Goal: Task Accomplishment & Management: Use online tool/utility

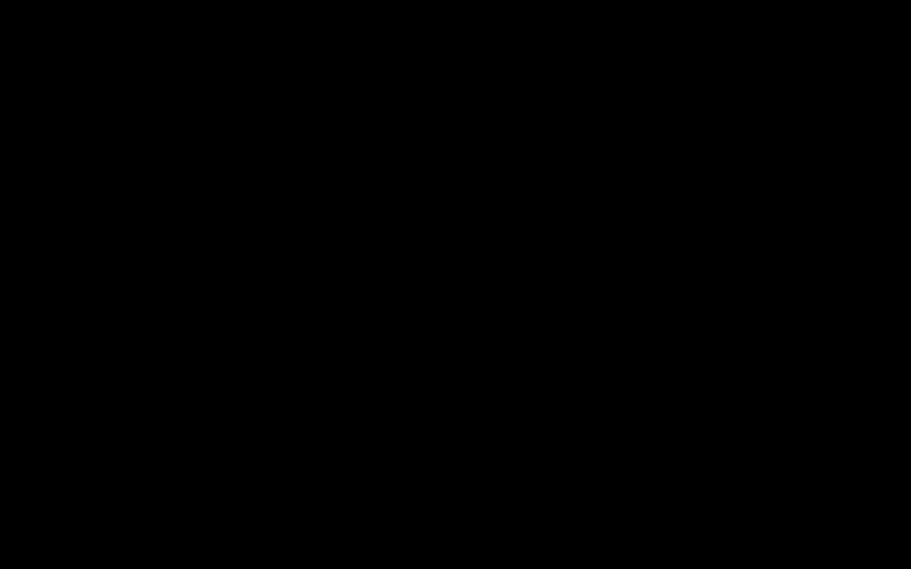
select select "679cb9cacf00799ba4b4c985"
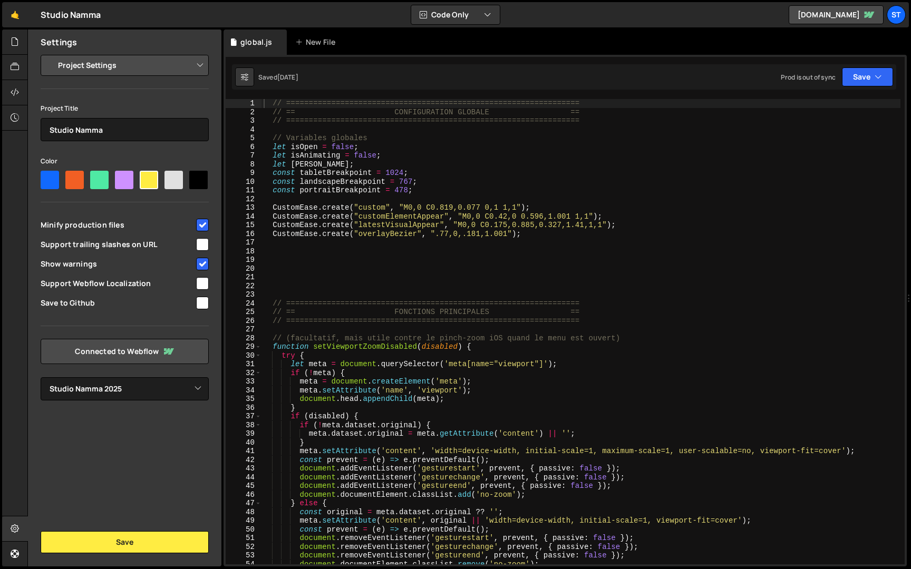
scroll to position [466, 0]
type textarea "const tabletBreakpoint = 1024;"
click at [766, 173] on div "// ================================================================= // == CONF…" at bounding box center [580, 340] width 639 height 483
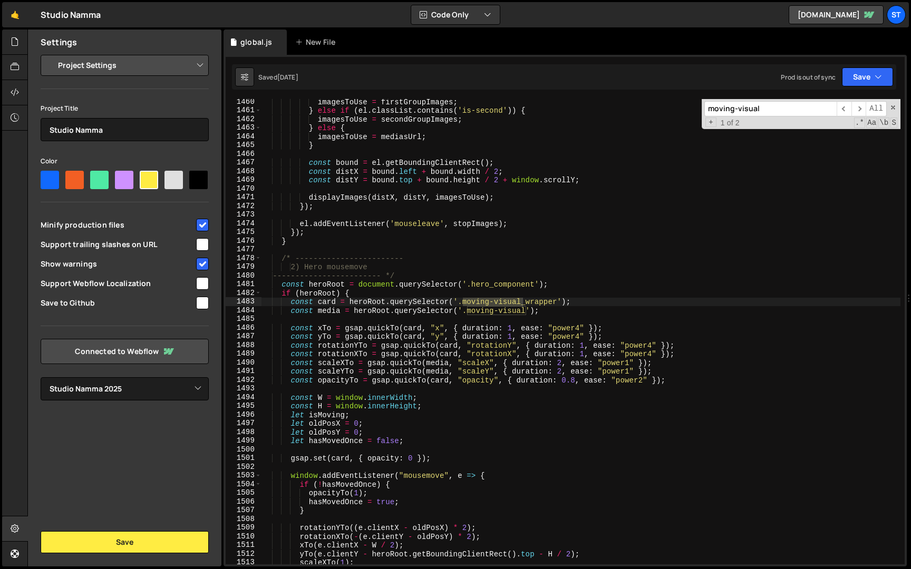
scroll to position [10075, 0]
type input "moving-visual"
click at [519, 376] on div "imagesToUse = firstGroupImages ; } else if ( el . classList . contains ( 'is-se…" at bounding box center [580, 337] width 639 height 483
click at [420, 380] on div "imagesToUse = firstGroupImages ; } else if ( el . classList . contains ( 'is-se…" at bounding box center [580, 337] width 639 height 483
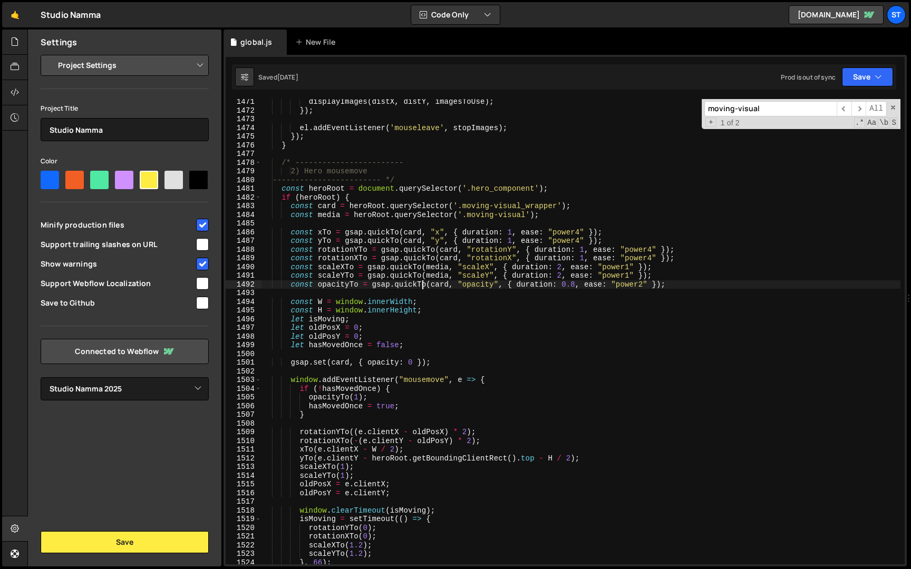
scroll to position [10151, 0]
click at [374, 396] on div "displayImages ( distX , distY , imagesToUse ) ; }) ; el . addEventListener ( 'm…" at bounding box center [580, 336] width 639 height 483
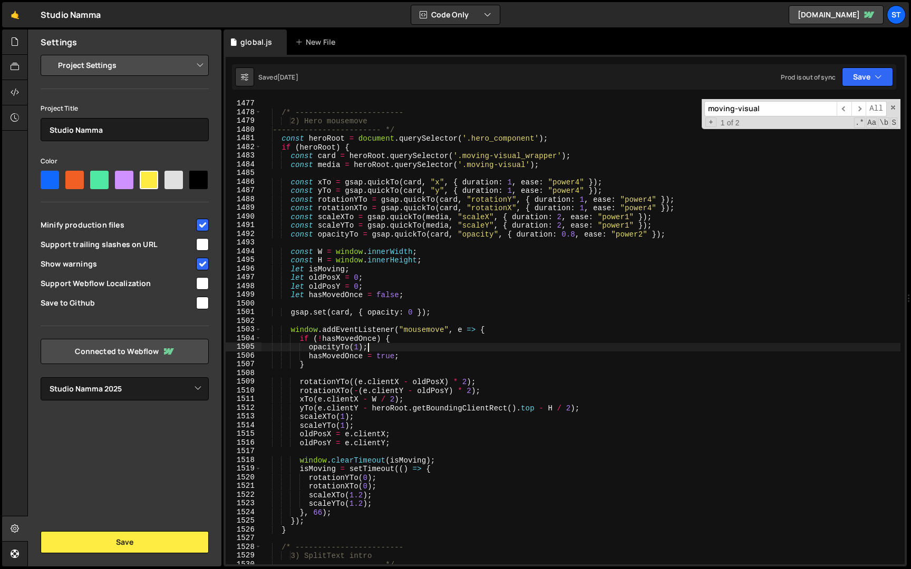
scroll to position [10191, 0]
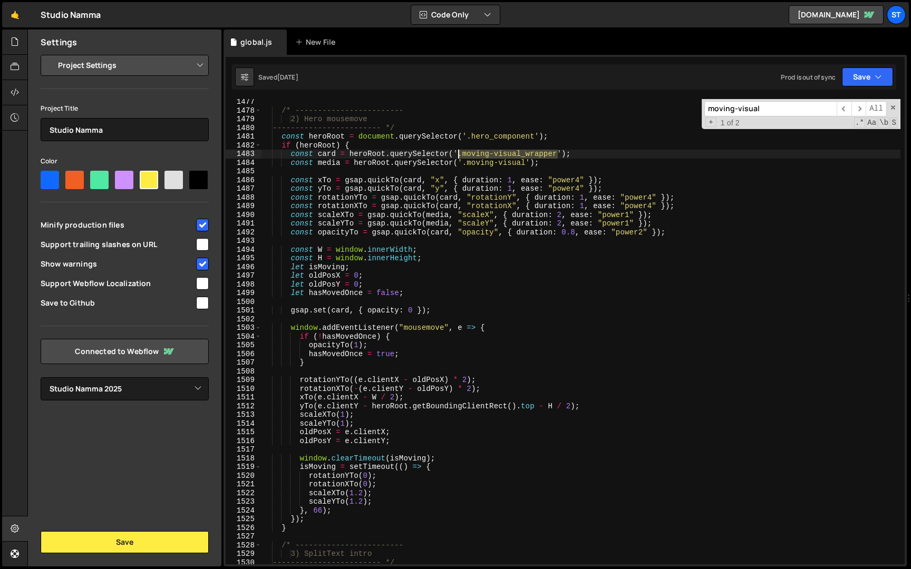
drag, startPoint x: 559, startPoint y: 155, endPoint x: 459, endPoint y: 152, distance: 99.7
click at [459, 152] on div "/* ------------------------ 2) Hero mousemove ------------------------ */ const…" at bounding box center [580, 339] width 639 height 483
type textarea "const card = heroRoot.querySelector('.moving-visual_wrapper');"
click at [750, 110] on input "moving-visual" at bounding box center [770, 108] width 132 height 15
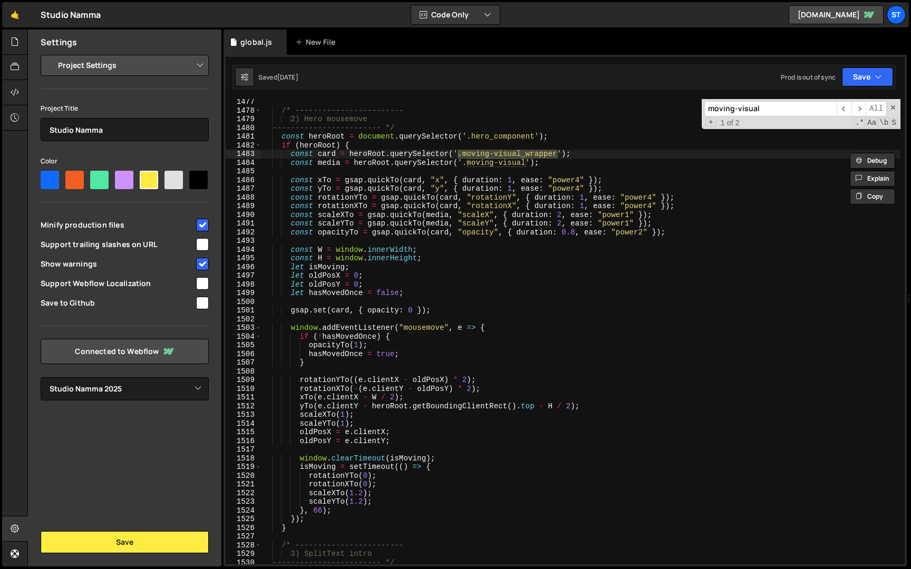
click at [750, 110] on input "moving-visual" at bounding box center [770, 108] width 132 height 15
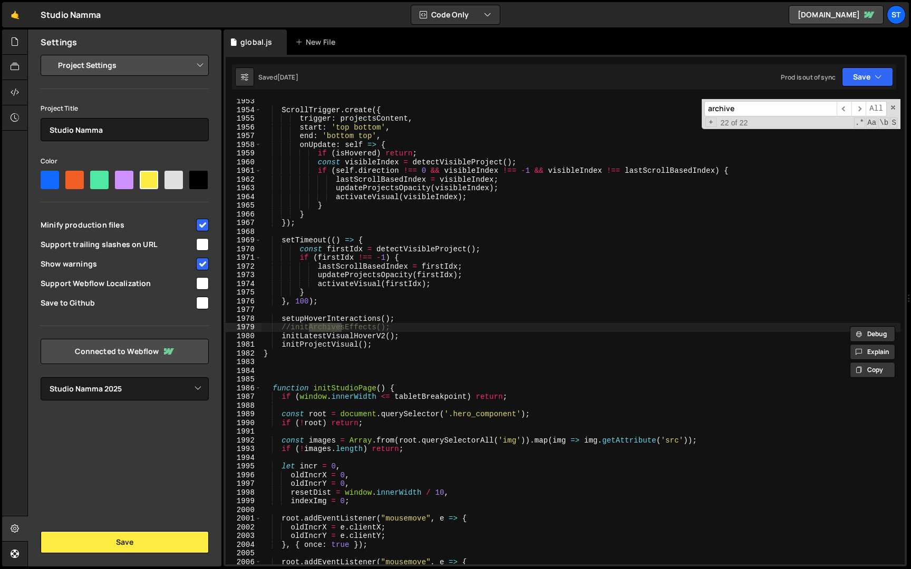
type input "archive"
click at [288, 329] on div "ScrollTrigger . create ({ trigger : projectsContent , start : 'top bottom' , en…" at bounding box center [580, 338] width 639 height 483
type textarea "initArchivesEffects();"
click at [890, 74] on button "Save" at bounding box center [867, 76] width 51 height 19
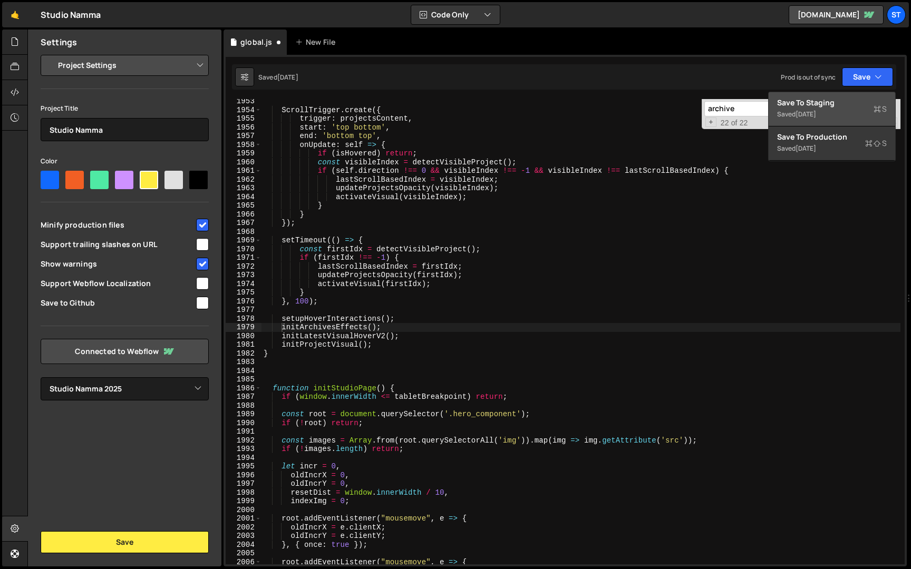
click at [816, 111] on div "[DATE]" at bounding box center [805, 114] width 21 height 9
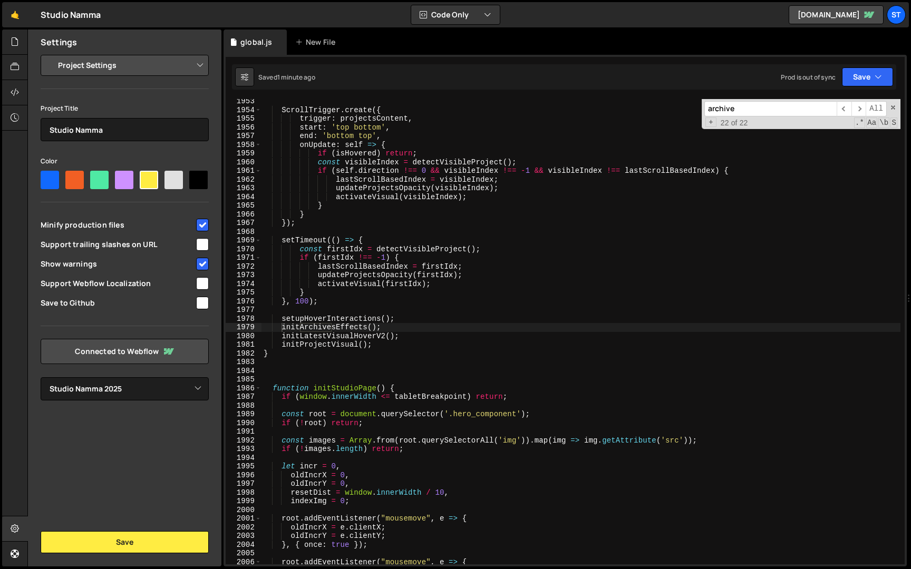
click at [749, 108] on input "archive" at bounding box center [770, 108] width 132 height 15
paste input "news_item"
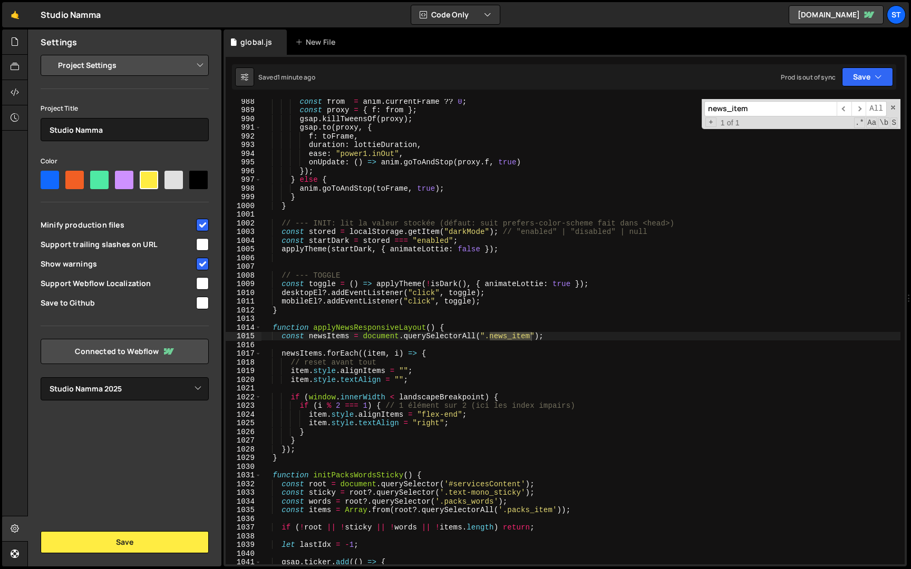
type input "news_item"
drag, startPoint x: 435, startPoint y: 325, endPoint x: 314, endPoint y: 327, distance: 120.7
click at [314, 327] on div "const from = anim . currentFrame ?? 0 ; const proxy = { f : from } ; gsap . kil…" at bounding box center [580, 338] width 639 height 483
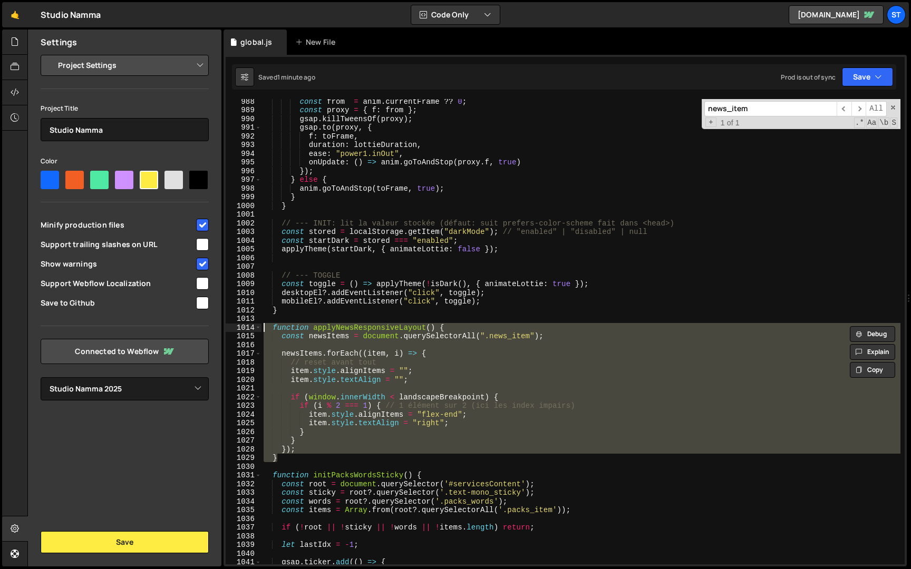
drag, startPoint x: 290, startPoint y: 457, endPoint x: 241, endPoint y: 327, distance: 138.8
click at [241, 327] on div "function applyNewsResponsiveLayout() { 988 989 990 991 992 993 994 995 996 997 …" at bounding box center [565, 331] width 679 height 465
type textarea "function applyNewsResponsiveLayout() { const newsItems = document.querySelector…"
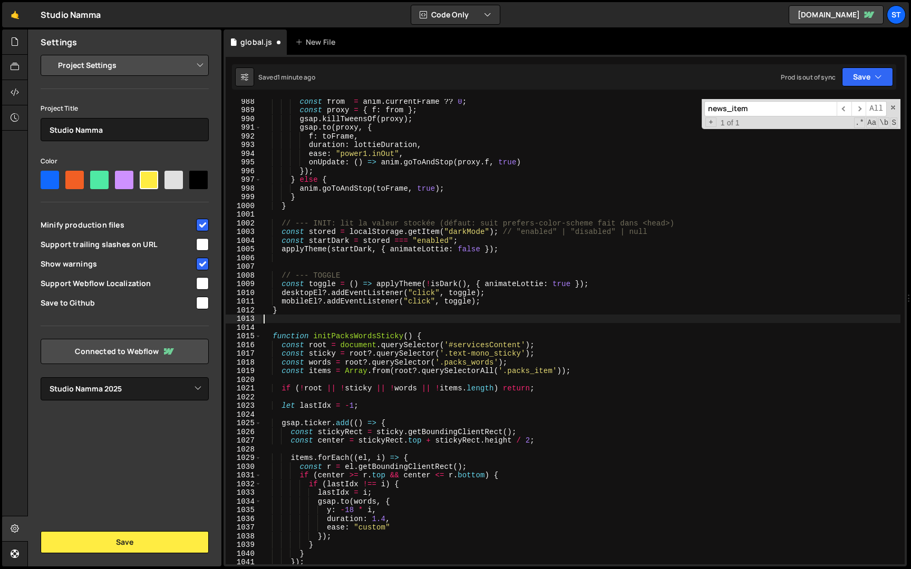
type textarea "}"
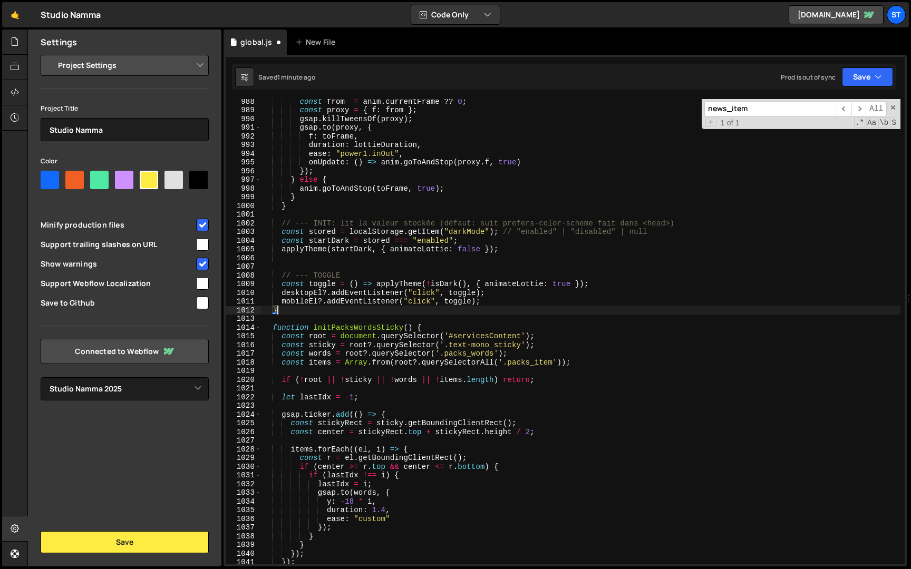
click at [784, 110] on input "news_item" at bounding box center [770, 108] width 132 height 15
paste input "applyNewsResponsiveLayout()"
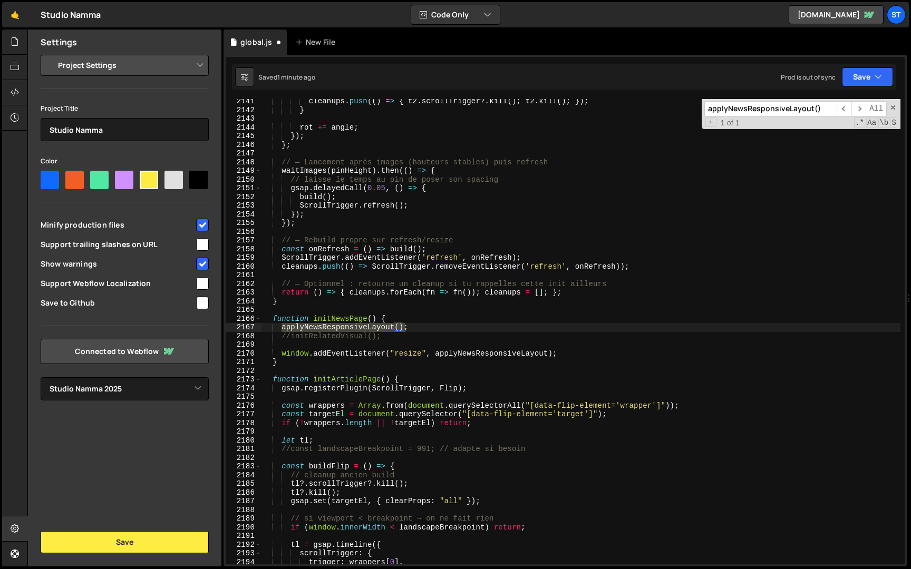
type input "applyNewsResponsiveLayout()"
type textarea "applyNewsResponsiveLayout();"
drag, startPoint x: 427, startPoint y: 327, endPoint x: 254, endPoint y: 327, distance: 173.4
click at [254, 327] on div "applyNewsResponsiveLayout(); 2141 2142 2143 2144 2145 2146 2147 2148 2149 2150 …" at bounding box center [565, 331] width 679 height 465
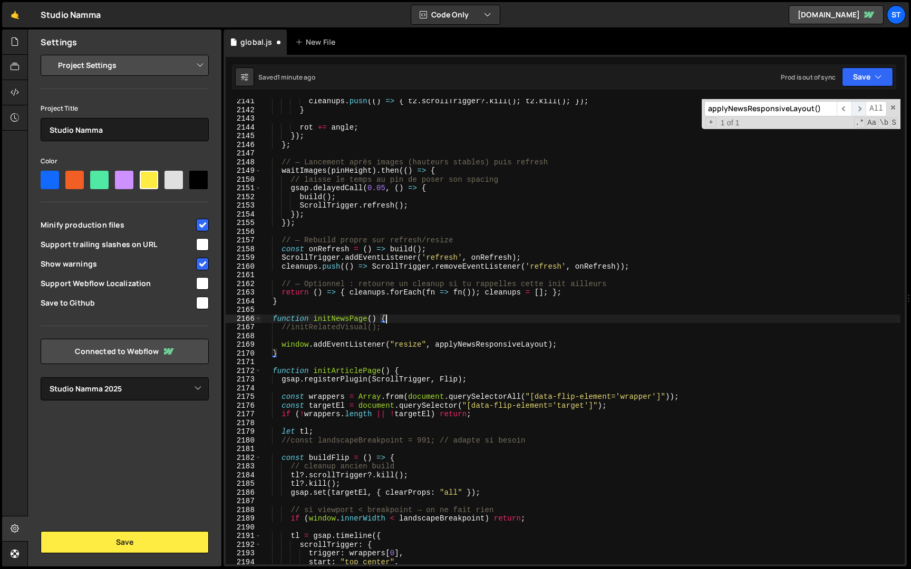
click at [857, 107] on span "​" at bounding box center [858, 108] width 15 height 15
type textarea "//initRelatedVisual();"
drag, startPoint x: 376, startPoint y: 329, endPoint x: 290, endPoint y: 329, distance: 85.4
click at [290, 329] on div "cleanups . push (( ) => { t2 . scrollTrigger ?. kill ( ) ; t2 . kill ( ) ; }) ;…" at bounding box center [580, 338] width 639 height 483
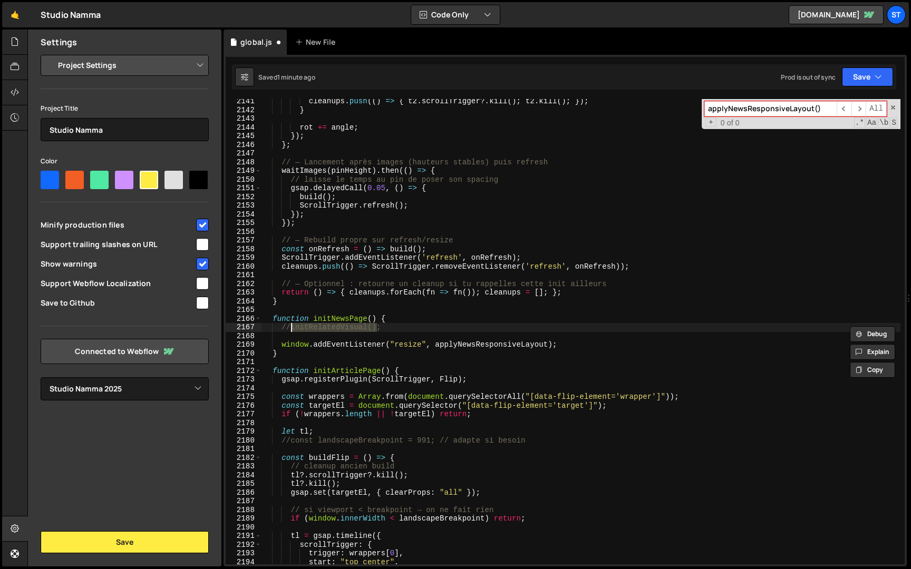
click at [824, 102] on input "applyNewsResponsiveLayout()" at bounding box center [770, 108] width 132 height 15
paste input "initRelatedVisual"
click at [860, 110] on span "​" at bounding box center [858, 108] width 15 height 15
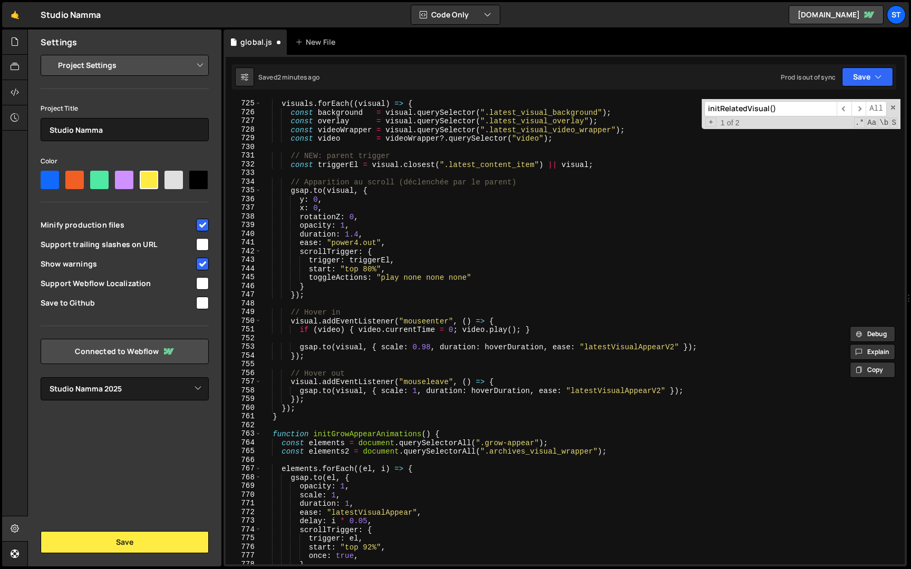
scroll to position [5104, 0]
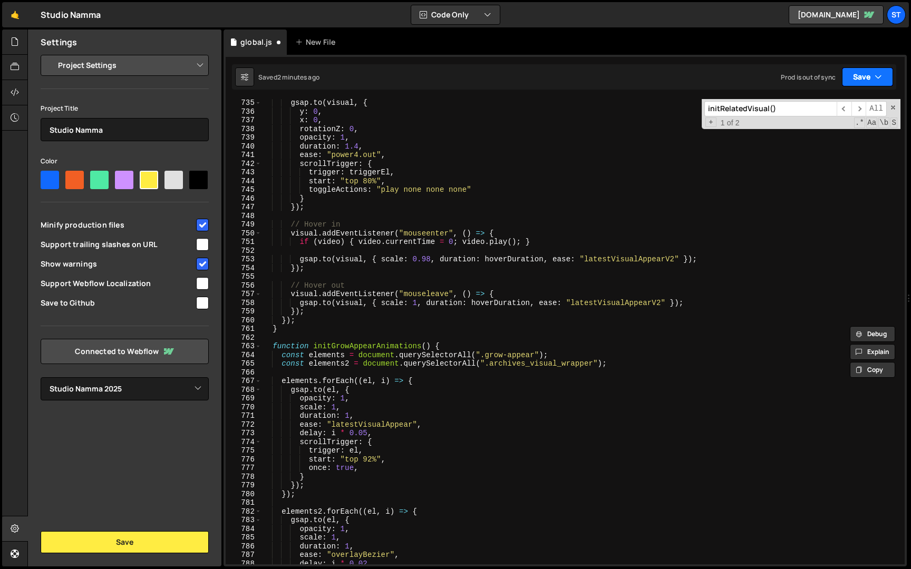
click at [860, 73] on button "Save" at bounding box center [867, 76] width 51 height 19
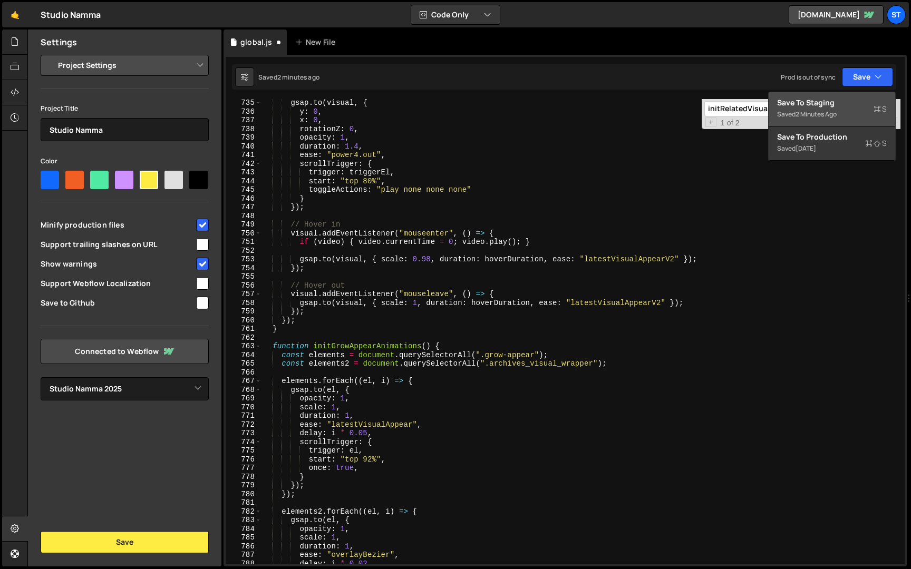
click at [814, 120] on div "Saved 2 minutes ago" at bounding box center [832, 114] width 110 height 13
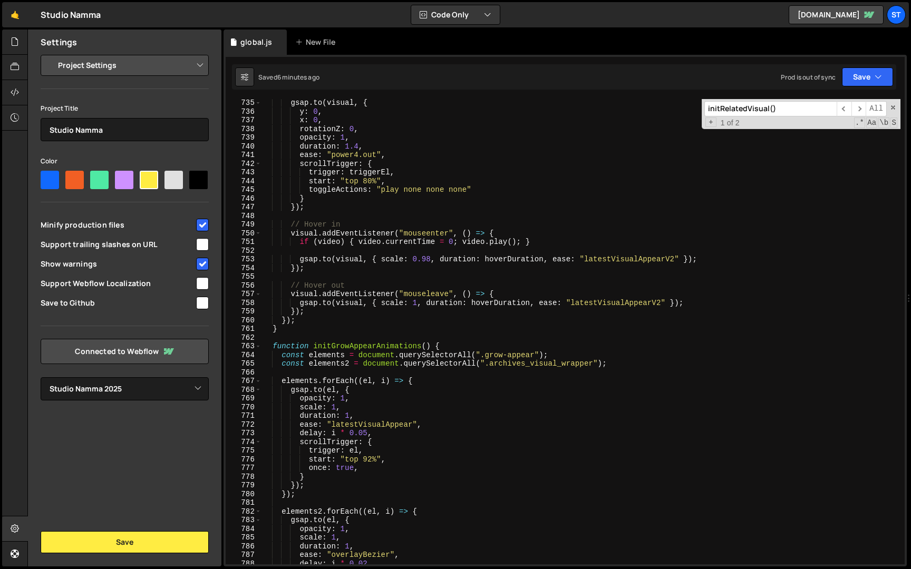
click at [792, 108] on input "initRelatedVisual()" at bounding box center [770, 108] width 132 height 15
paste input "applyNewsResponsiveLayout"
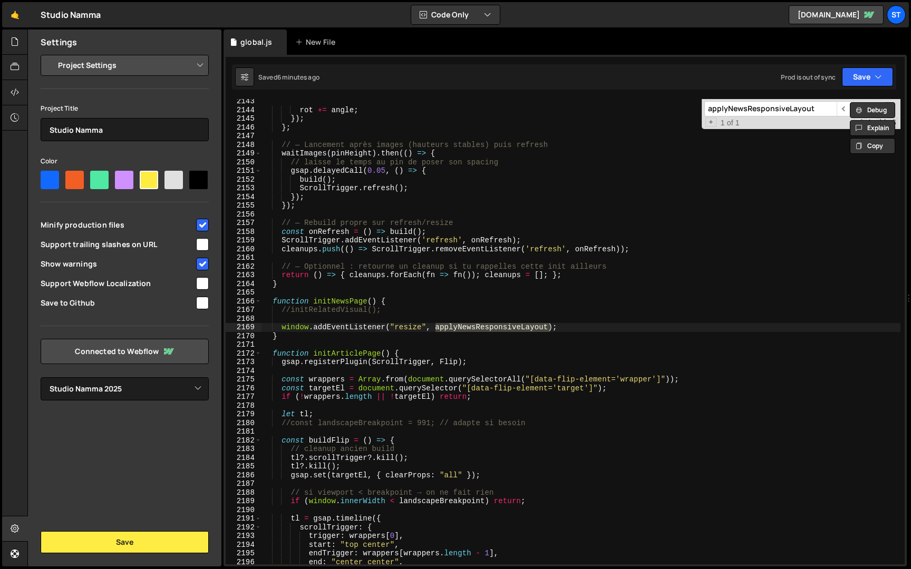
scroll to position [14897, 0]
type input "applyNewsResponsiveLayout"
type textarea "window.addEventListener("resize", applyNewsResponsiveLayout);"
click at [539, 329] on div "rot += angle ; }) ; } ; // — Lancement après images (hauteurs stables) puis ref…" at bounding box center [580, 331] width 639 height 465
drag, startPoint x: 581, startPoint y: 325, endPoint x: 213, endPoint y: 325, distance: 368.0
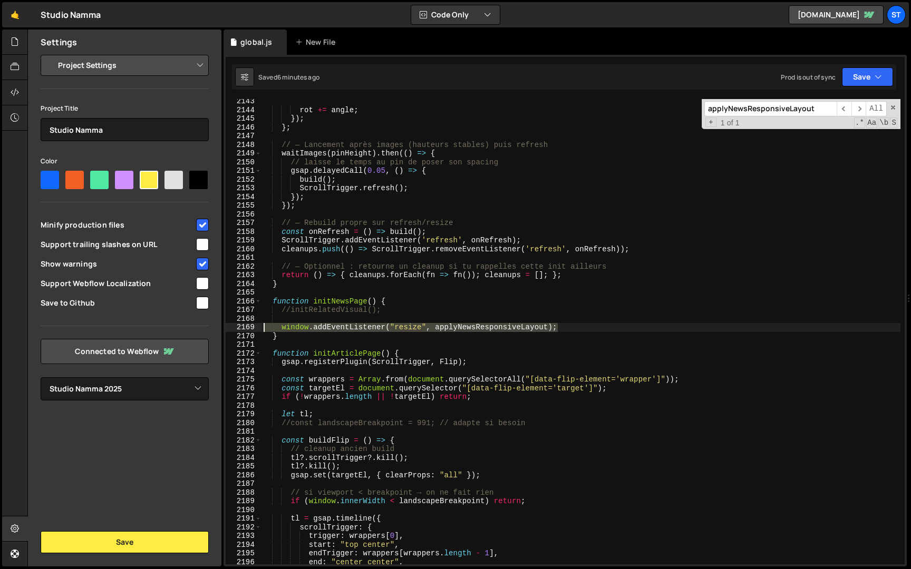
click at [213, 325] on div "Files New File Javascript files 1 global.js 0 CSS files Copy share link Edit Fi…" at bounding box center [469, 299] width 884 height 538
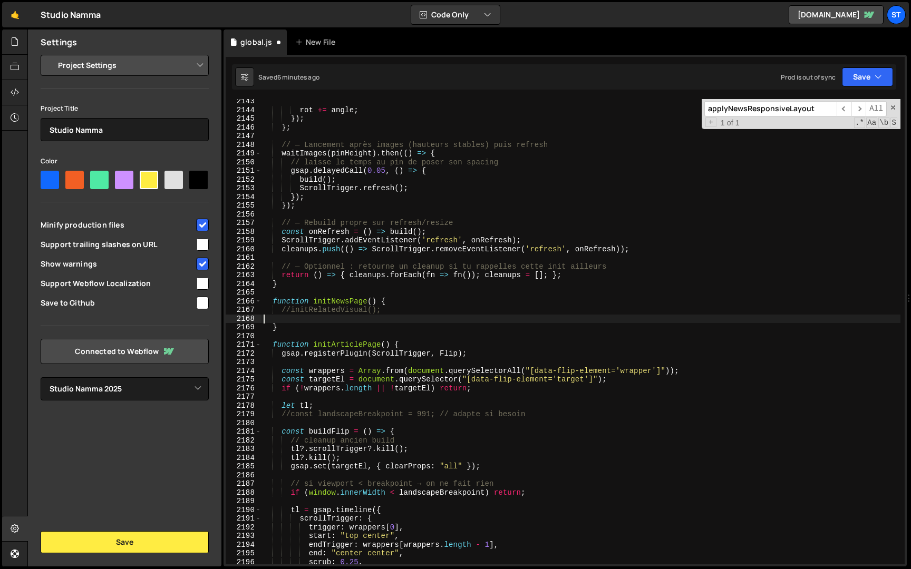
type textarea "//initRelatedVisual();"
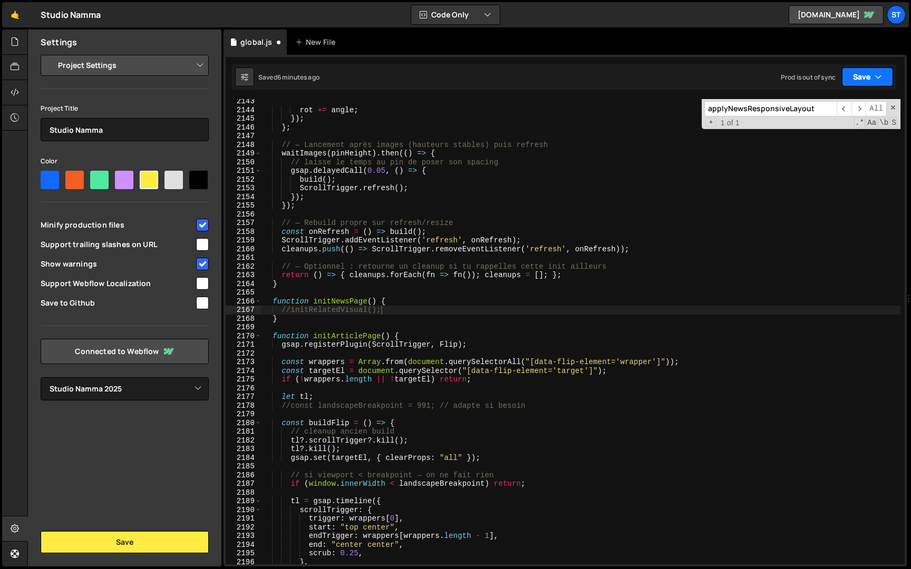
click at [858, 75] on button "Save" at bounding box center [867, 76] width 51 height 19
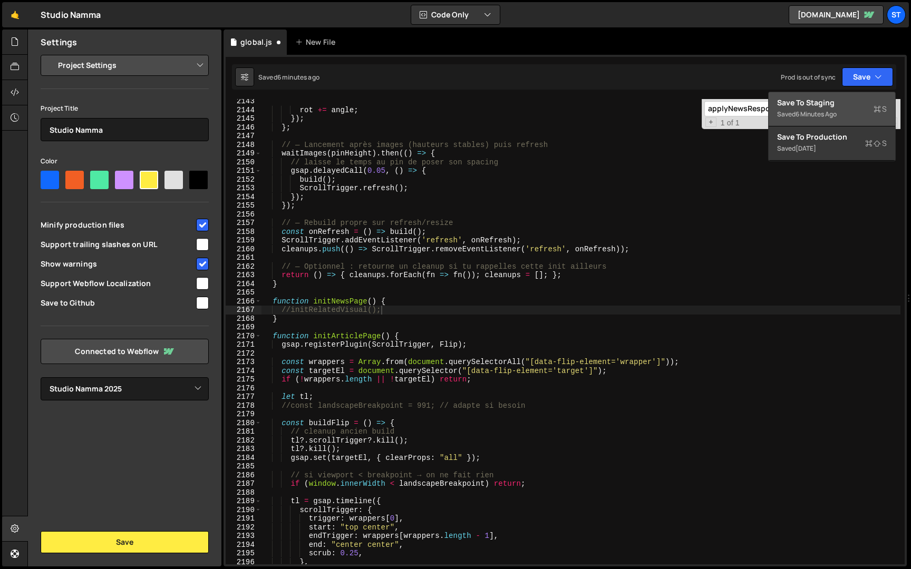
click at [838, 119] on div "Saved 6 minutes ago" at bounding box center [832, 114] width 110 height 13
